Goal: Information Seeking & Learning: Learn about a topic

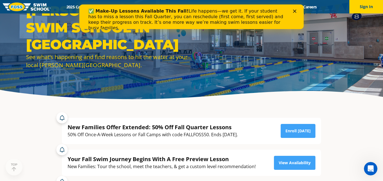
scroll to position [24, 0]
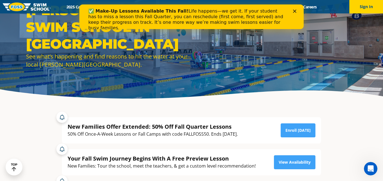
click at [295, 12] on icon "Close" at bounding box center [294, 11] width 3 height 3
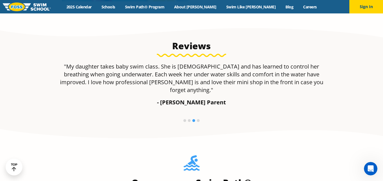
scroll to position [0, 0]
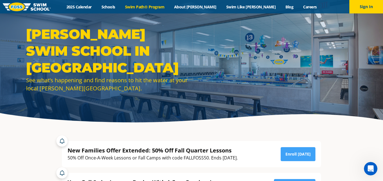
click at [169, 5] on link "Swim Path® Program" at bounding box center [144, 6] width 49 height 5
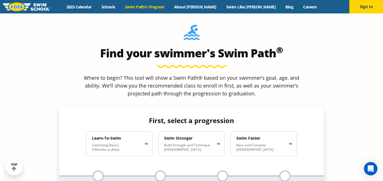
scroll to position [481, 0]
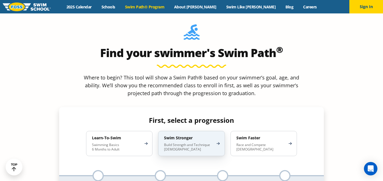
click at [211, 143] on p "Build Strength and Technique [DEMOGRAPHIC_DATA]" at bounding box center [188, 147] width 49 height 9
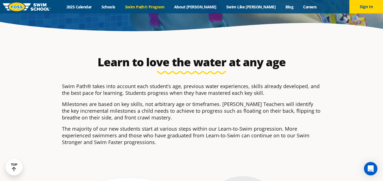
scroll to position [97, 0]
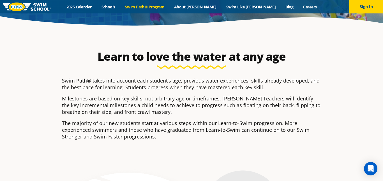
click at [251, 32] on div "Learn to love the water at any age Swim Path® takes into account each student’s…" at bounding box center [191, 98] width 270 height 137
click at [169, 8] on link "Swim Path® Program" at bounding box center [144, 6] width 49 height 5
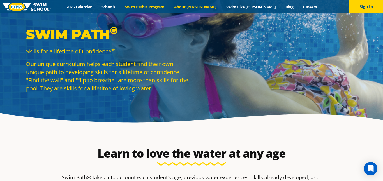
click at [204, 4] on link "About [PERSON_NAME]" at bounding box center [195, 6] width 52 height 5
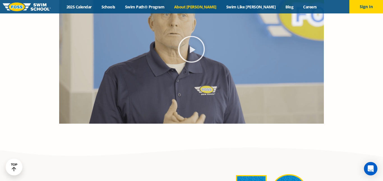
scroll to position [535, 0]
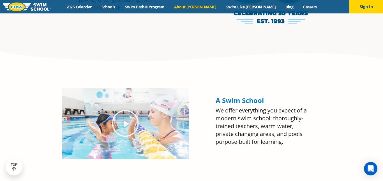
click at [277, 126] on p "We offer everything you expect of a modern swim school: thoroughly-trained teac…" at bounding box center [263, 126] width 95 height 39
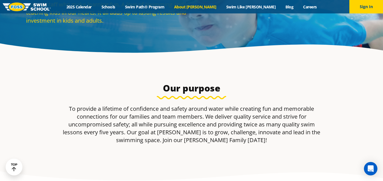
scroll to position [66, 0]
